Goal: Task Accomplishment & Management: Manage account settings

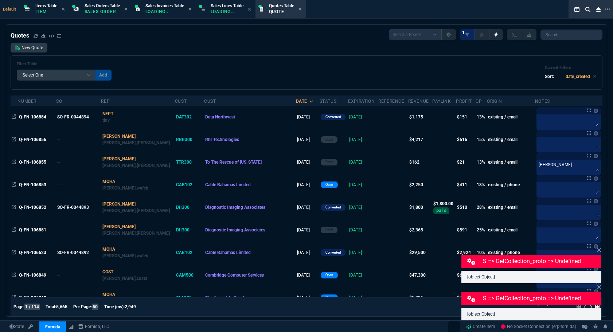
select select "4: SHAD"
select select
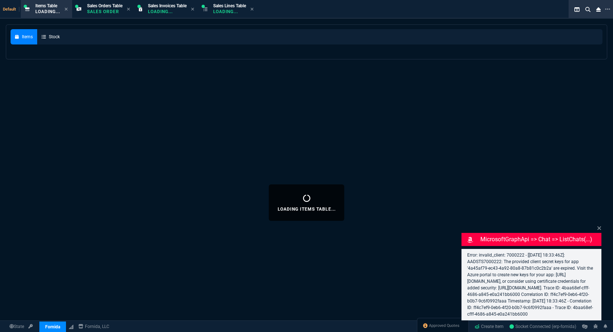
select select "4: SHAD"
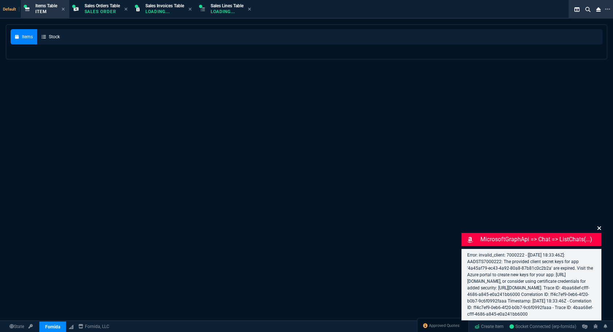
click at [598, 228] on icon at bounding box center [600, 228] width 4 height 4
select select
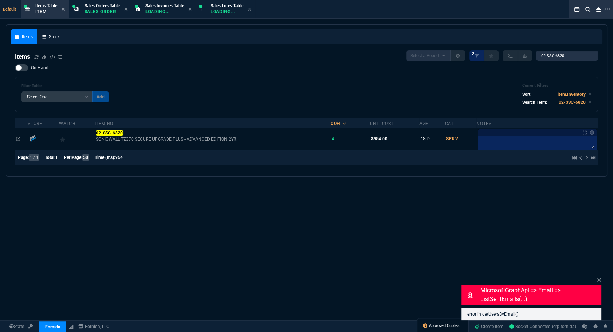
click at [434, 326] on span "Approved Quotes" at bounding box center [444, 326] width 31 height 6
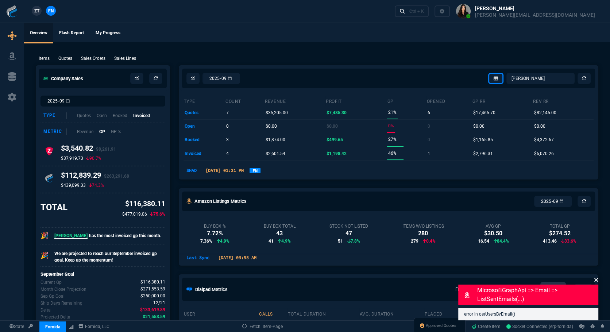
click at [596, 280] on icon at bounding box center [596, 280] width 4 height 4
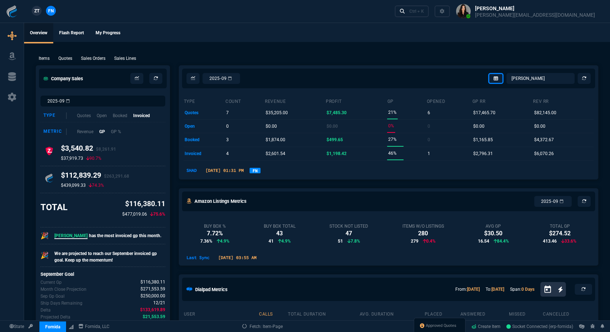
select select
click at [439, 322] on link "Approved Quotes" at bounding box center [438, 325] width 36 height 7
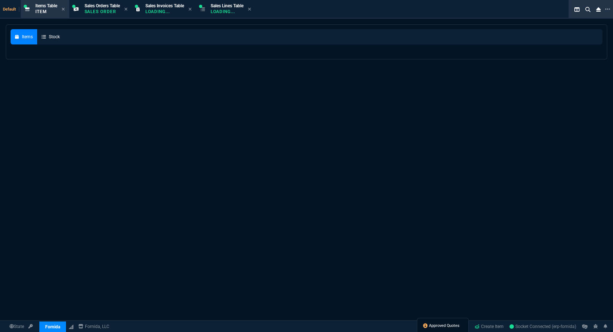
select select
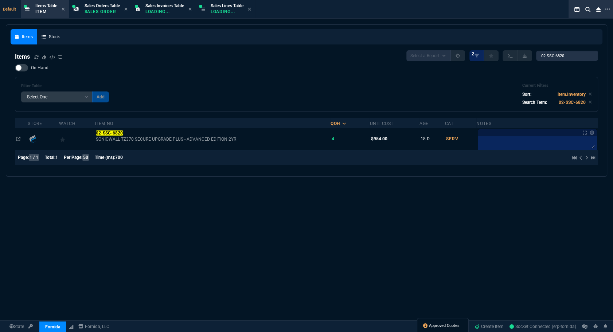
click at [432, 323] on span "Approved Quotes" at bounding box center [444, 326] width 31 height 6
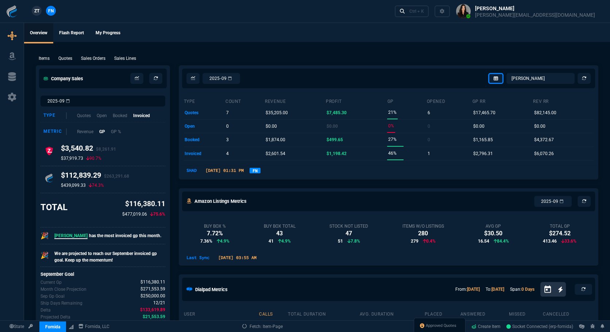
select select
click at [442, 323] on span "Approved Quotes" at bounding box center [441, 326] width 31 height 6
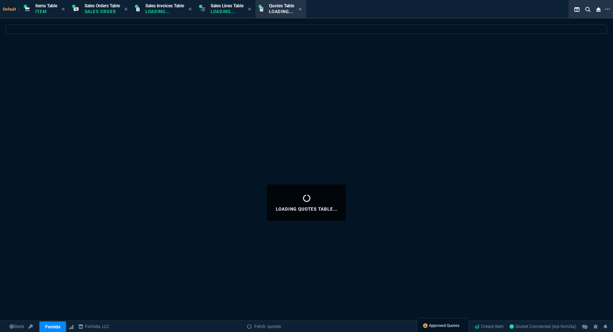
select select
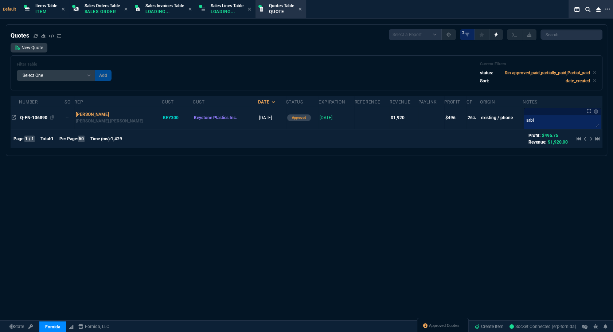
click at [30, 116] on span "Q-FN-106890" at bounding box center [33, 117] width 27 height 5
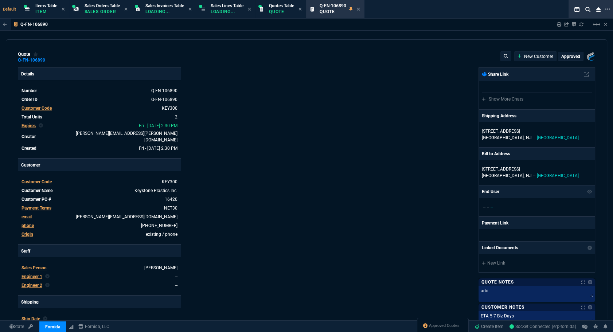
type input "30"
type input "285"
type input "1300.65"
type input "26"
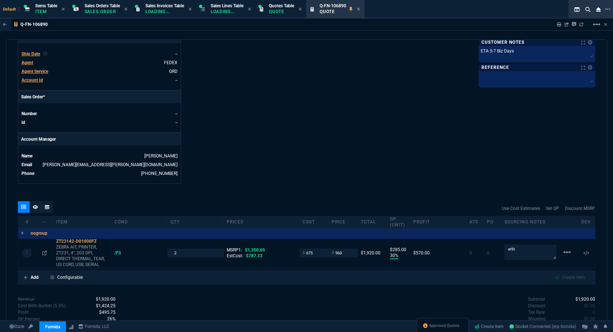
scroll to position [317, 0]
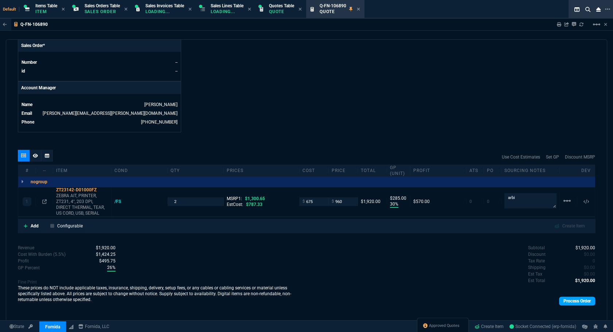
click at [580, 297] on link "Process Order" at bounding box center [577, 301] width 36 height 9
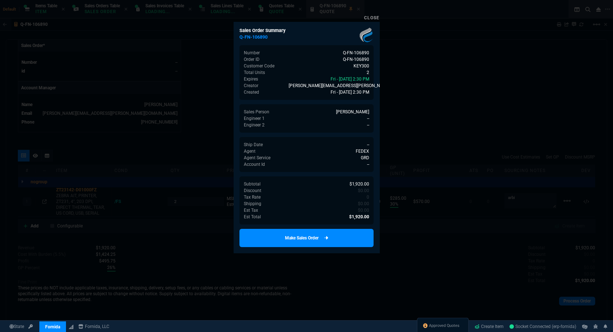
click at [322, 233] on link "Make Sales Order" at bounding box center [307, 238] width 134 height 18
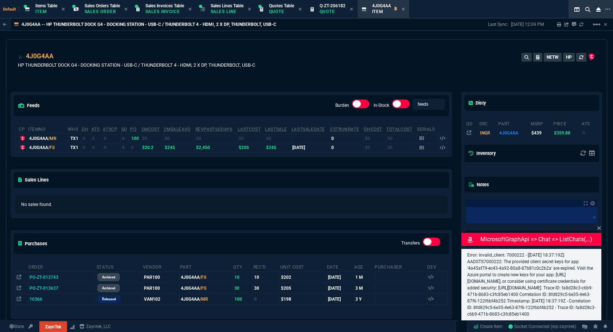
select select "4: SHAD"
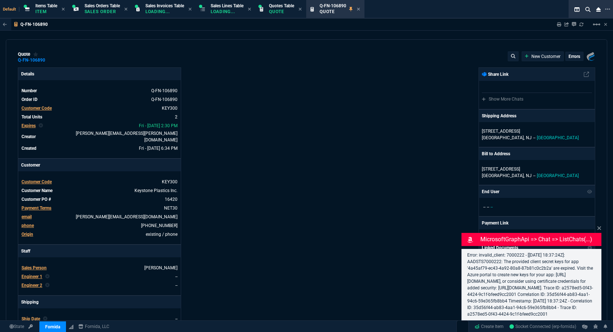
type input "30"
type input "285"
type input "1300.65"
type input "26"
select select "4: SHAD"
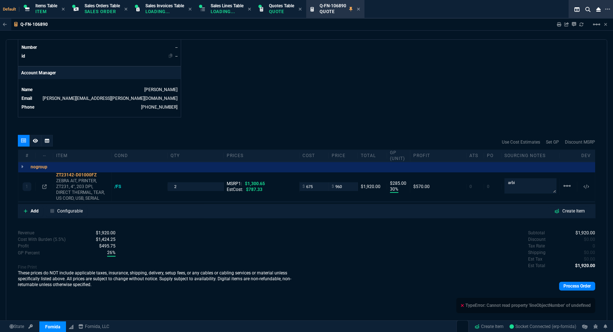
scroll to position [232, 0]
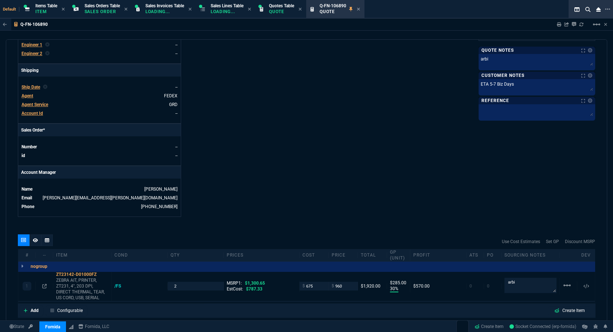
click at [33, 85] on span "Ship Date" at bounding box center [31, 87] width 19 height 5
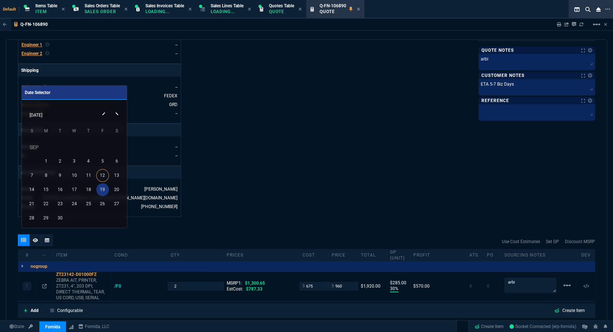
click at [103, 188] on div "19" at bounding box center [102, 189] width 13 height 13
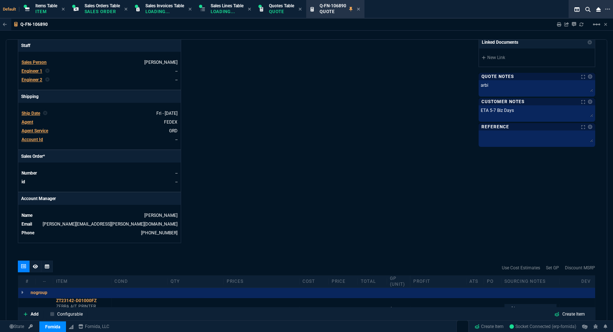
scroll to position [336, 0]
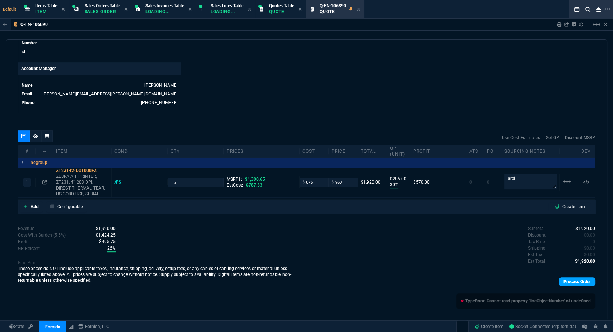
click at [569, 278] on link "Process Order" at bounding box center [577, 282] width 36 height 9
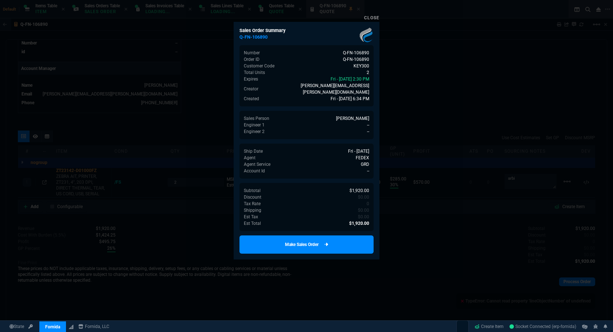
click at [328, 241] on link "Make Sales Order" at bounding box center [307, 245] width 134 height 18
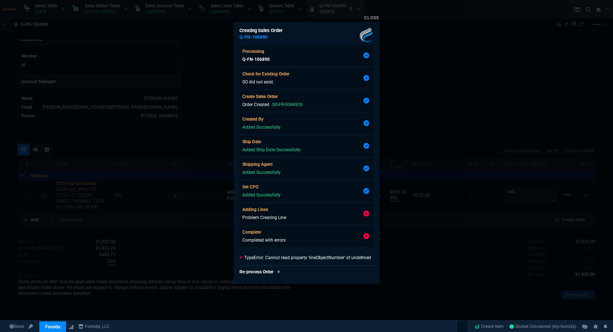
scroll to position [317, 0]
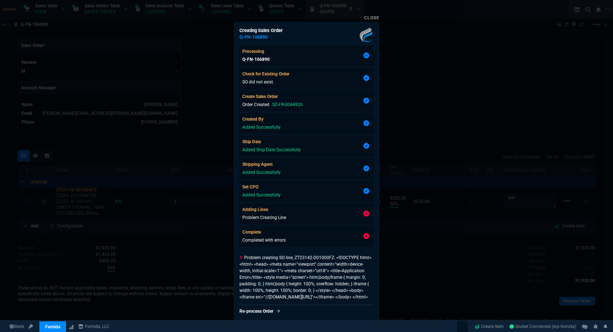
type input "30"
type input "285"
type input "1300.65"
type input "26"
click at [408, 257] on div at bounding box center [306, 166] width 613 height 332
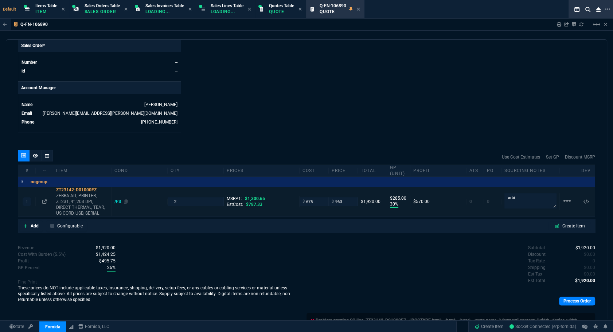
click at [117, 199] on div "/FS" at bounding box center [121, 202] width 13 height 6
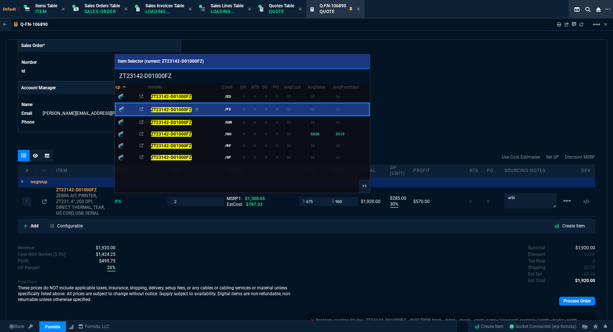
click at [174, 109] on mark "ZT23142-D01000FZ" at bounding box center [171, 109] width 41 height 5
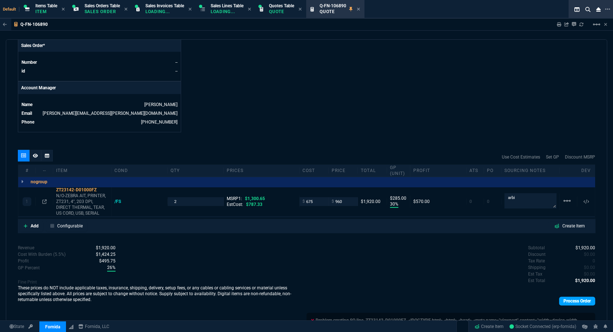
click at [569, 299] on link "Process Order" at bounding box center [577, 301] width 36 height 9
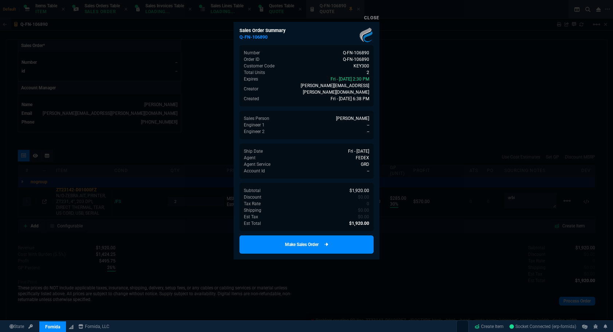
click at [326, 242] on link "Make Sales Order" at bounding box center [307, 245] width 134 height 18
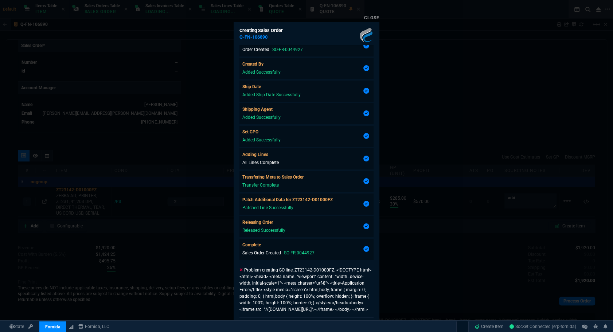
type input "30"
type input "285"
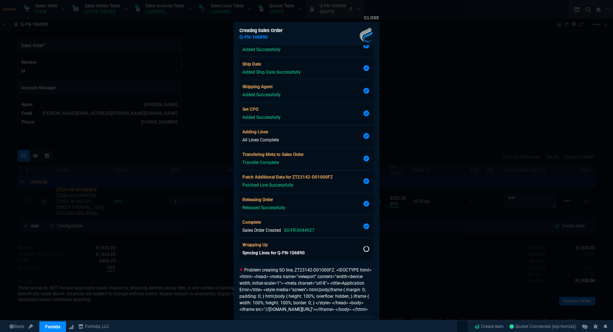
type input "1300.65"
type input "26"
click at [496, 288] on div at bounding box center [306, 166] width 613 height 332
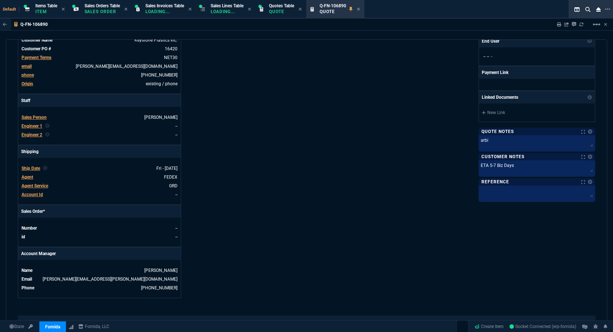
scroll to position [0, 0]
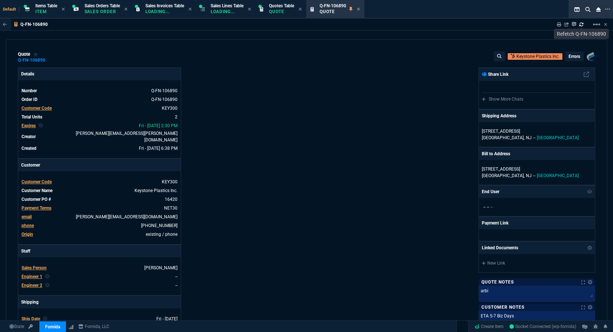
click at [584, 23] on div "Sharing Q-FN-106890 Link Dev Link Share on Teams linear_scale" at bounding box center [578, 25] width 59 height 12
click at [582, 24] on icon at bounding box center [582, 24] width 4 height 4
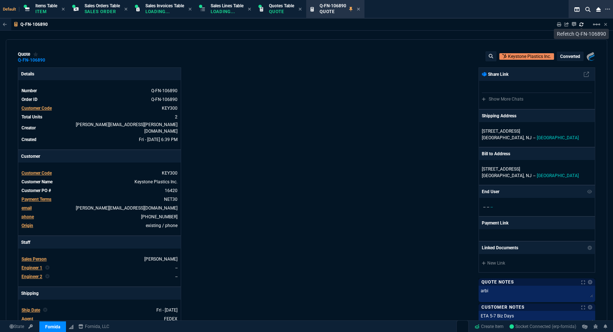
type input "30"
type input "285"
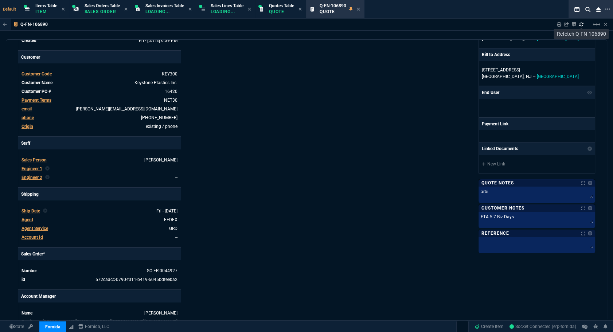
type input "1300.65"
type input "26"
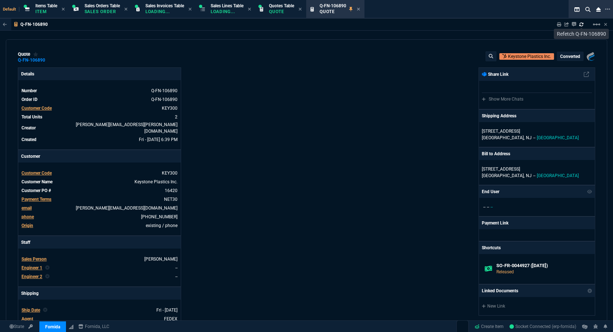
click at [105, 40] on div "quote Q-FN-106890 Keystone Plastics Inc. converted Fornida, LLC [STREET_ADDRESS…" at bounding box center [307, 180] width 602 height 282
click at [288, 11] on p "Quote" at bounding box center [281, 12] width 25 height 6
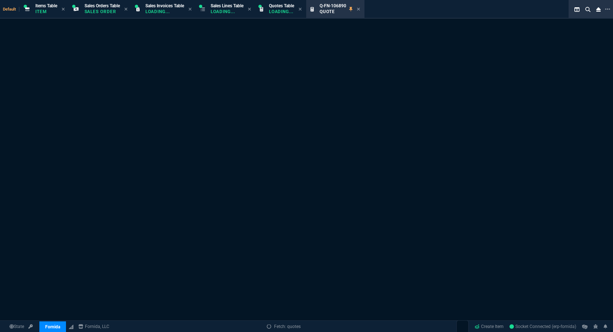
click at [286, 12] on p "Loading..." at bounding box center [281, 12] width 25 height 6
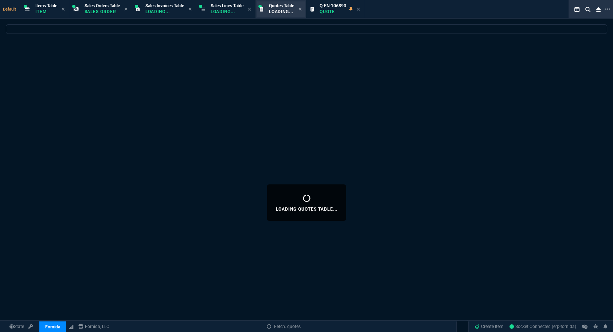
select select
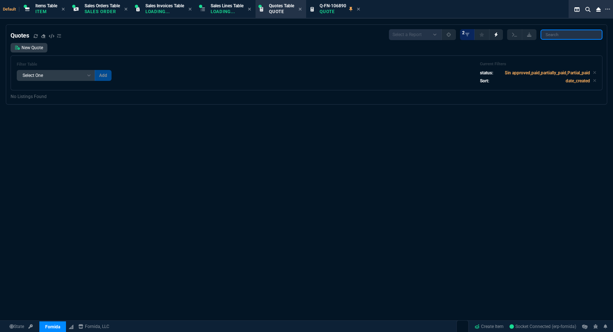
click at [556, 36] on input "search" at bounding box center [572, 35] width 62 height 10
paste input "106714"
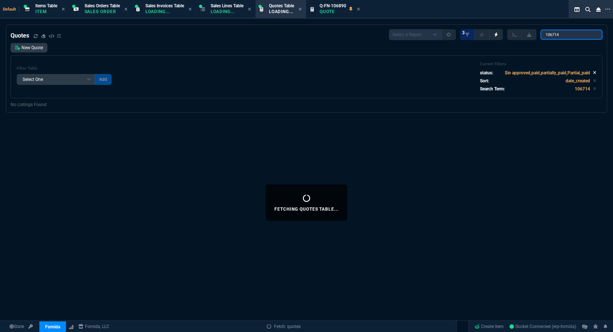
type input "106714"
click at [594, 73] on icon at bounding box center [595, 72] width 3 height 3
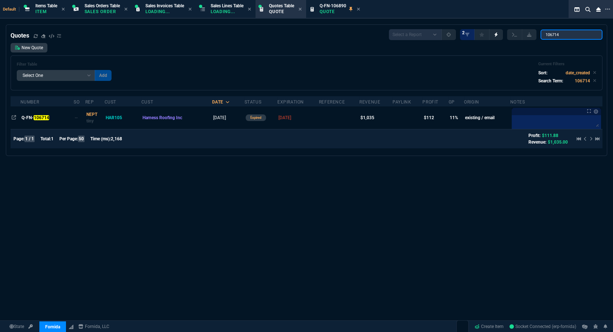
drag, startPoint x: 549, startPoint y: 34, endPoint x: 557, endPoint y: 36, distance: 8.0
click at [549, 35] on input "106714" at bounding box center [572, 35] width 62 height 10
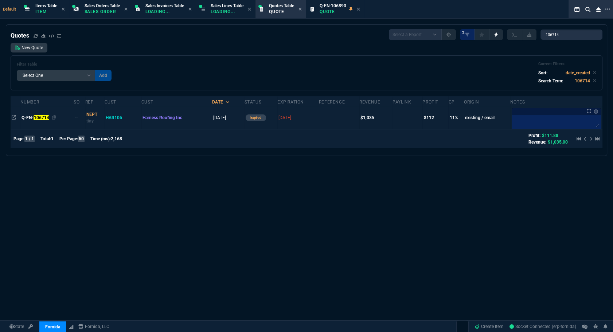
click at [46, 117] on mark "106714" at bounding box center [42, 117] width 16 height 5
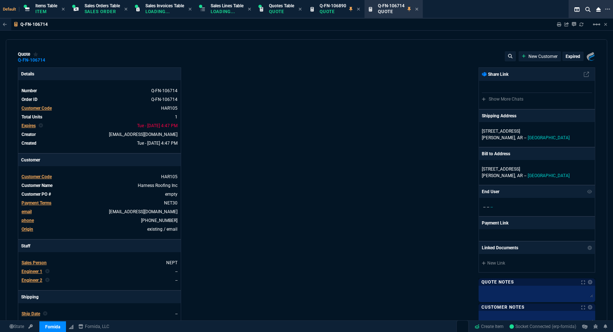
type input "15"
type input "160"
type input "1471.93"
type input "30"
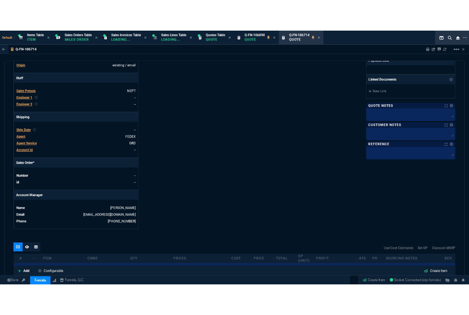
scroll to position [18, 0]
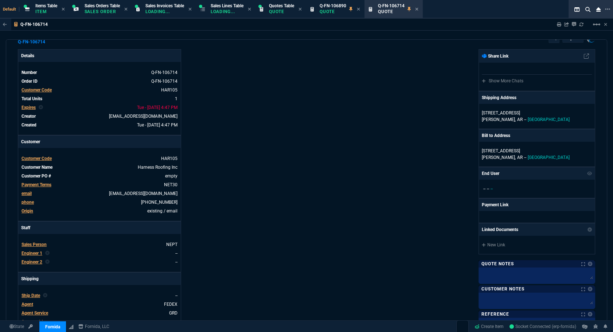
drag, startPoint x: 257, startPoint y: 51, endPoint x: 269, endPoint y: 47, distance: 12.5
click at [257, 51] on div "Details Number Q-FN-106714 Order ID Q-FN-106714 Customer Code HAR105 Total Unit…" at bounding box center [162, 237] width 289 height 376
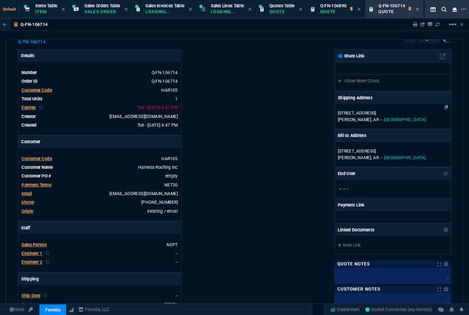
click at [357, 116] on p "[GEOGRAPHIC_DATA], [GEOGRAPHIC_DATA] -- [GEOGRAPHIC_DATA]" at bounding box center [392, 119] width 110 height 7
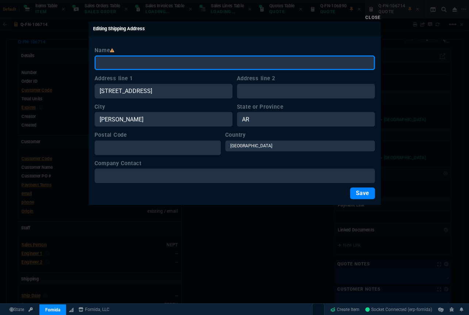
click at [190, 61] on input "Name" at bounding box center [234, 62] width 280 height 15
paste input "Attn: [PERSON_NAME]"
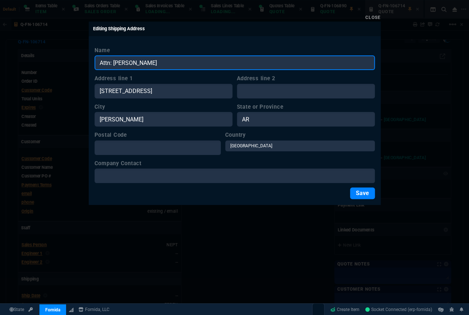
type input "Attn: [PERSON_NAME]"
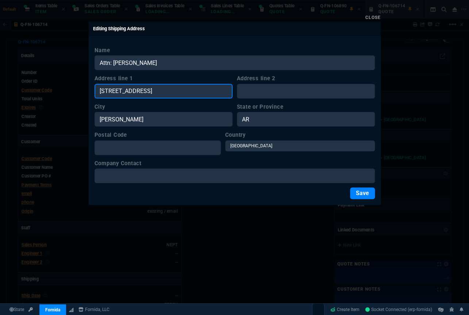
drag, startPoint x: 170, startPoint y: 90, endPoint x: 77, endPoint y: 83, distance: 93.3
click at [77, 83] on div "Close Editing Shipping Address Name Attn: [PERSON_NAME] Address line 1 901 65 N…" at bounding box center [234, 157] width 469 height 315
paste input "400 Poker Blf"
type input "400 Poker Blf"
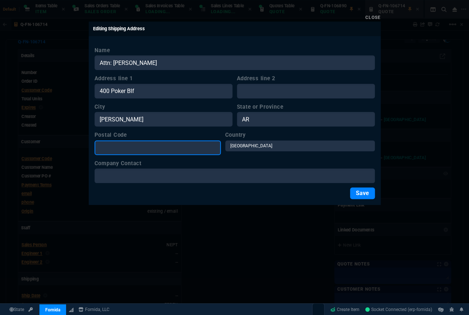
click at [174, 146] on input "Postal Code" at bounding box center [157, 147] width 126 height 15
paste input "72650"
type input "72650"
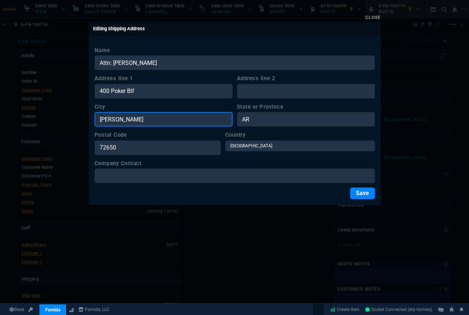
drag, startPoint x: 131, startPoint y: 125, endPoint x: 77, endPoint y: 117, distance: 54.5
click at [77, 117] on div "Close Editing Shipping Address Name Attn: [PERSON_NAME] Address line 1 400 Poke…" at bounding box center [234, 157] width 469 height 315
paste input "Marshal"
type input "[PERSON_NAME]"
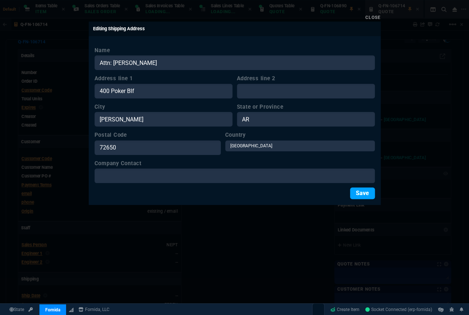
click at [356, 194] on button "Save" at bounding box center [362, 193] width 25 height 12
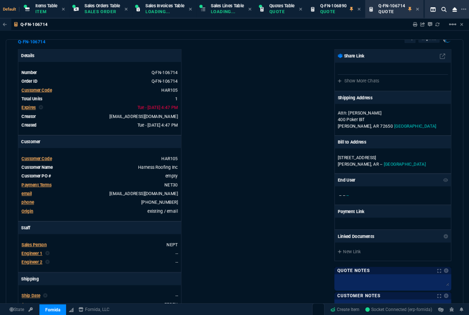
click at [330, 152] on div "Fornida, LLC [STREET_ADDRESS] Share Link Show More Chats Shipping Address Attn:…" at bounding box center [343, 237] width 217 height 376
click at [343, 157] on p "[STREET_ADDRESS]" at bounding box center [392, 157] width 110 height 7
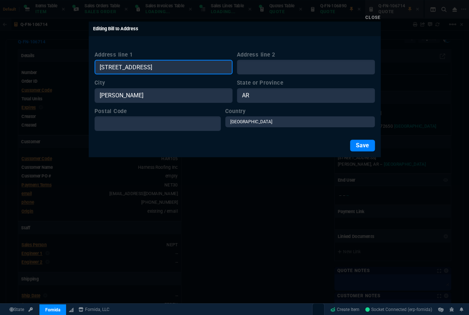
click at [131, 69] on input "[STREET_ADDRESS]" at bounding box center [163, 67] width 138 height 15
paste input "[STREET_ADDRESS]"
type input "[STREET_ADDRESS]"
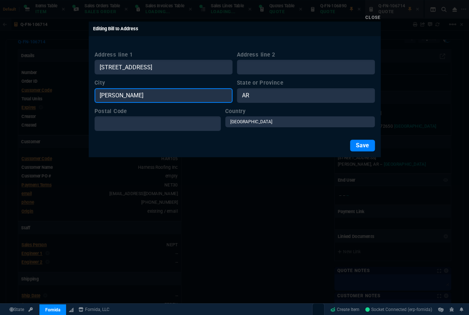
click at [179, 99] on input "[PERSON_NAME]" at bounding box center [163, 95] width 138 height 15
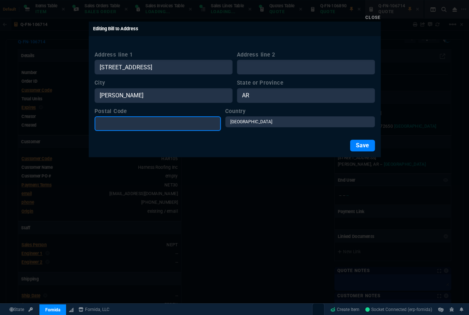
click at [178, 124] on input "Postal Code" at bounding box center [157, 123] width 126 height 15
type input "72601"
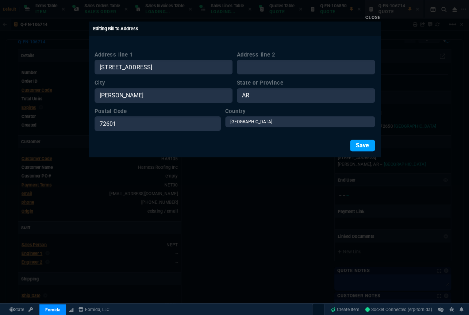
click at [351, 147] on button "Save" at bounding box center [362, 146] width 25 height 12
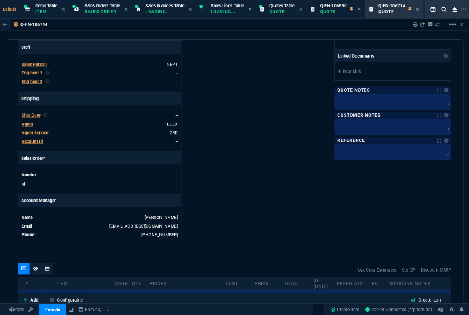
scroll to position [0, 0]
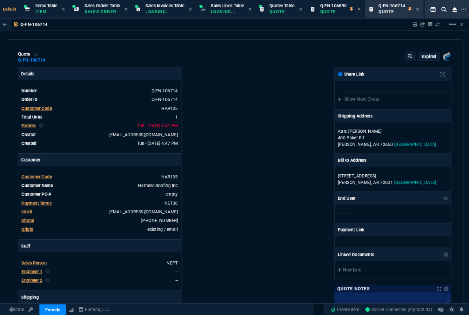
click at [423, 54] on p "expired" at bounding box center [428, 57] width 15 height 6
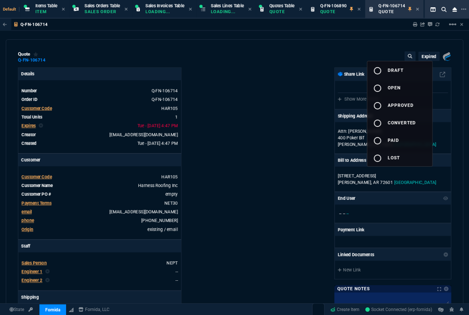
click at [273, 114] on div at bounding box center [234, 157] width 469 height 315
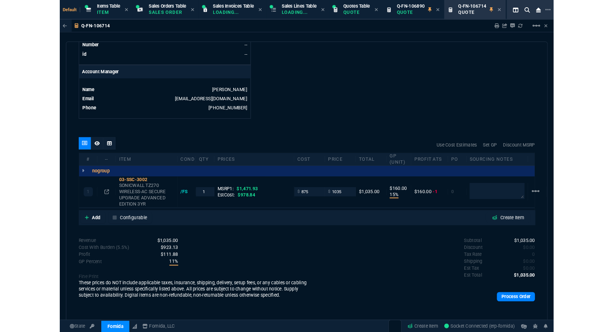
scroll to position [317, 0]
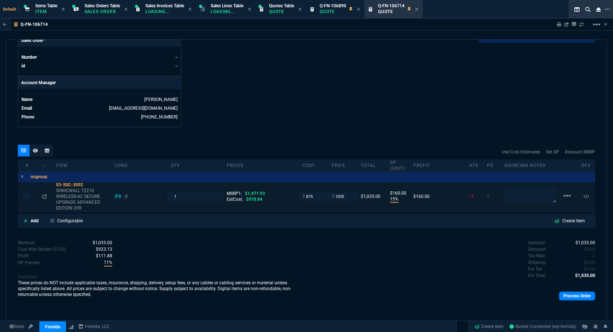
click at [116, 198] on div "/FS" at bounding box center [121, 197] width 13 height 6
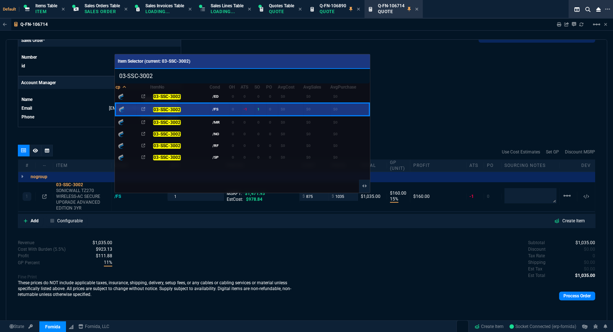
click at [409, 113] on div at bounding box center [306, 166] width 613 height 332
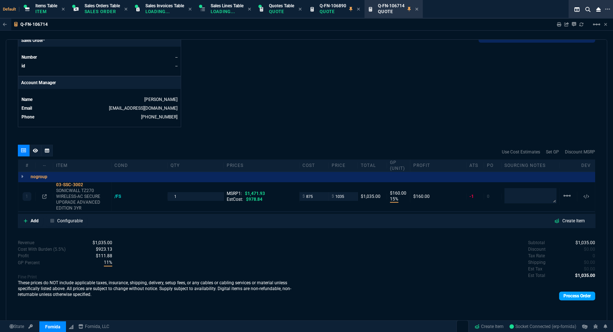
click at [569, 297] on link "Process Order" at bounding box center [577, 296] width 36 height 9
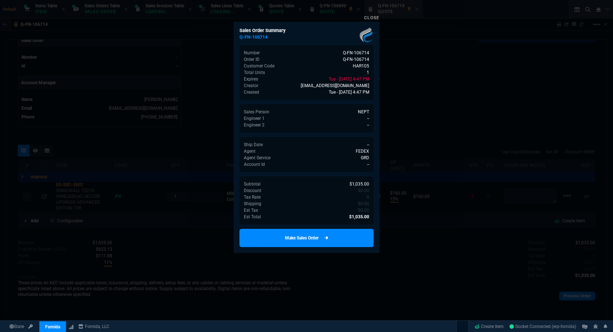
click at [311, 236] on link "Make Sales Order" at bounding box center [307, 238] width 134 height 18
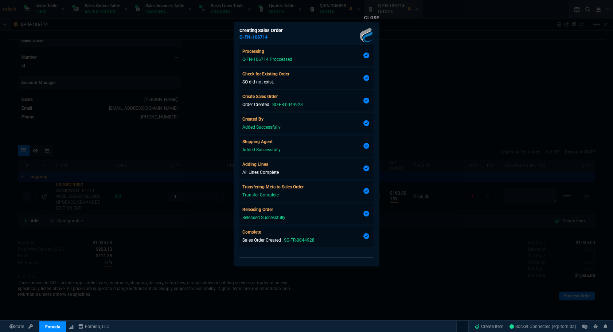
type input "1471.93"
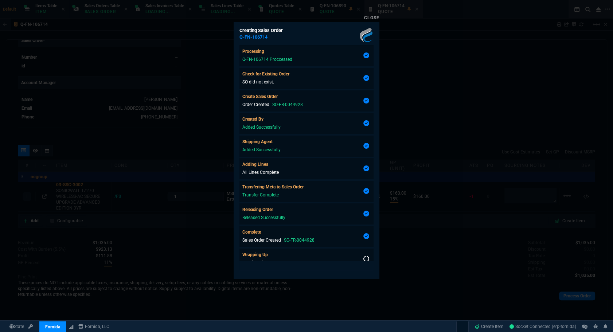
type input "15"
type input "160"
type input "30"
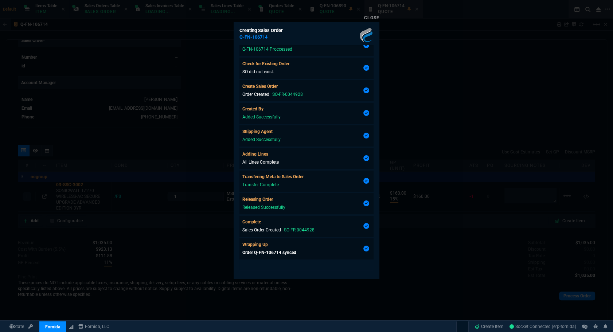
click at [428, 240] on div at bounding box center [306, 166] width 613 height 332
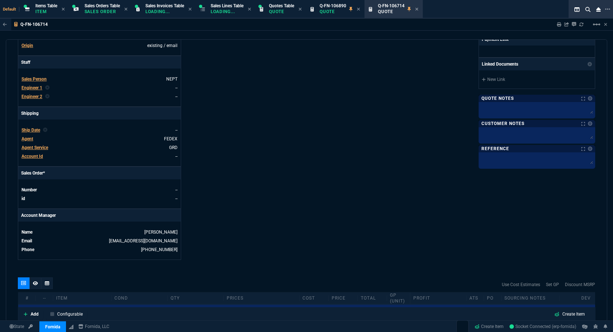
scroll to position [0, 0]
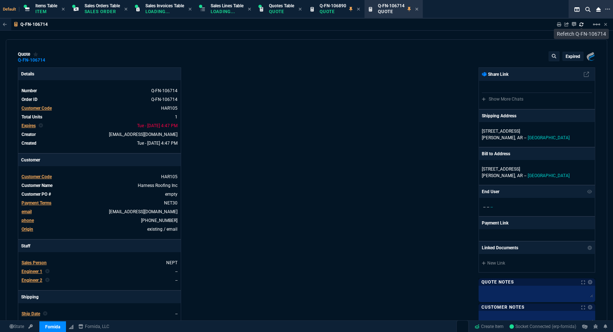
click at [581, 25] on icon at bounding box center [582, 24] width 4 height 4
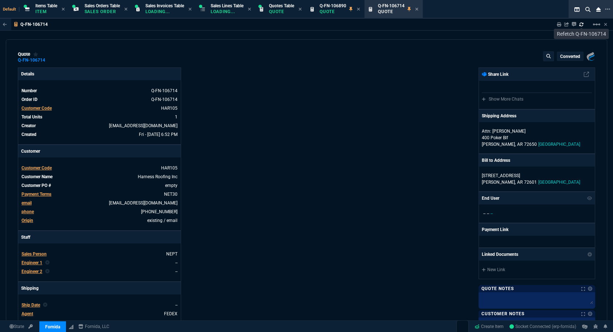
type input "15"
type input "160"
type input "1471.93"
type input "30"
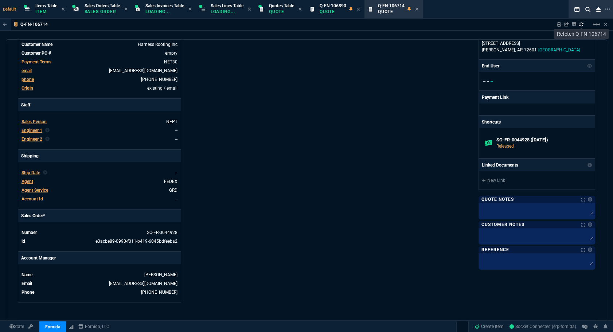
scroll to position [298, 0]
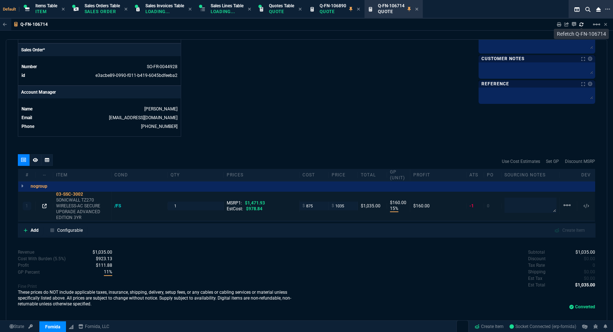
click at [44, 204] on nx-icon at bounding box center [44, 206] width 4 height 5
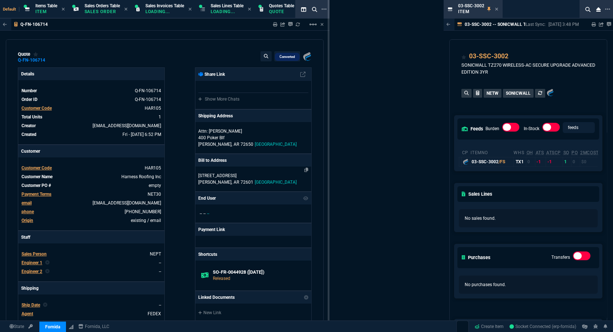
drag, startPoint x: 442, startPoint y: 189, endPoint x: 328, endPoint y: 185, distance: 114.2
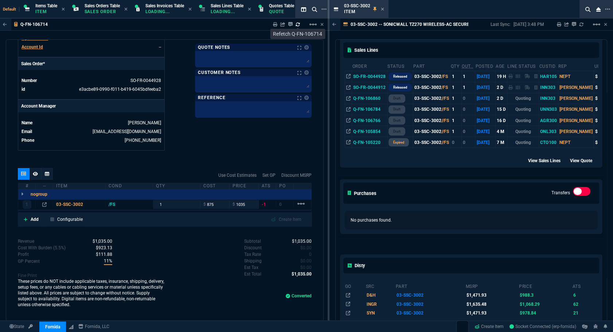
scroll to position [232, 0]
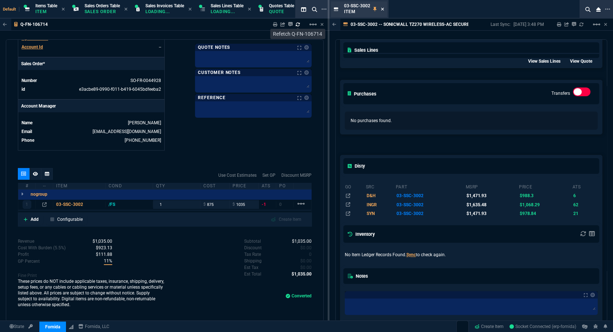
click at [383, 9] on icon at bounding box center [382, 9] width 3 height 4
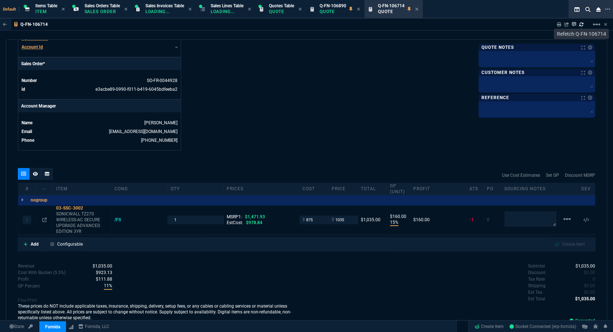
scroll to position [298, 0]
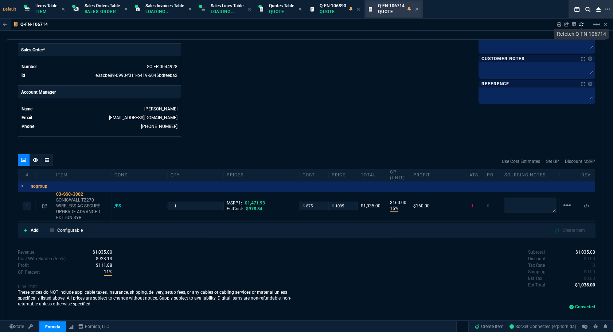
click at [419, 8] on div "Q-FN-106714 Quote" at bounding box center [398, 9] width 40 height 13
click at [419, 8] on icon at bounding box center [416, 9] width 3 height 4
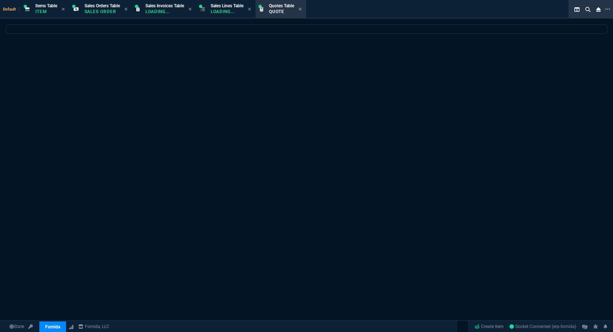
select select
